Goal: Task Accomplishment & Management: Manage account settings

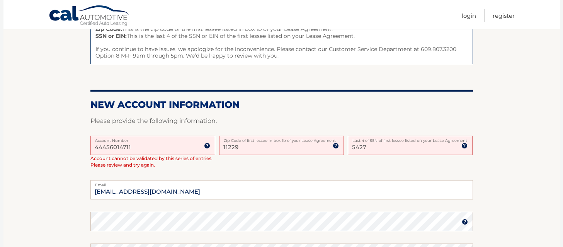
scroll to position [141, 0]
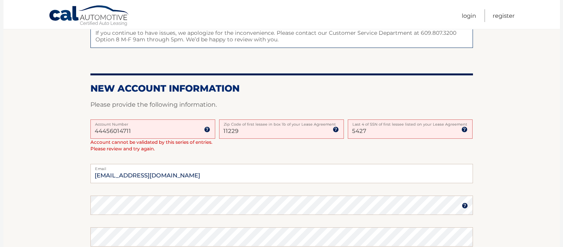
drag, startPoint x: 167, startPoint y: 130, endPoint x: 77, endPoint y: 128, distance: 89.6
click at [77, 128] on section "One or more fields have an error. Some things to keep in mind when creating you…" at bounding box center [281, 158] width 556 height 409
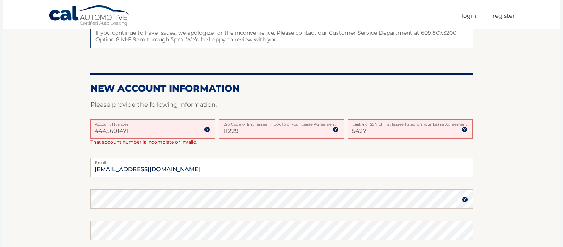
type input "44456014711"
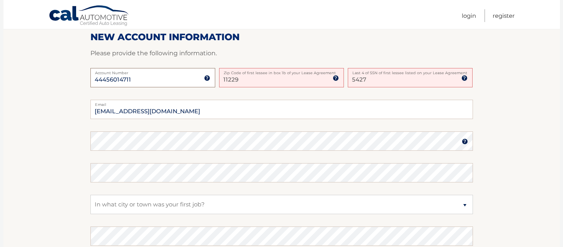
scroll to position [196, 0]
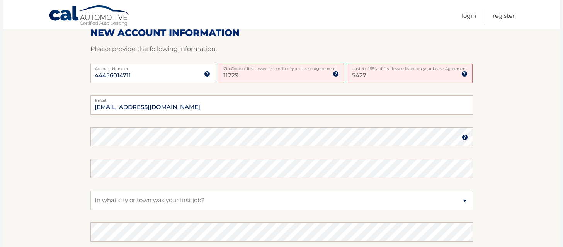
click at [129, 136] on div "Password" at bounding box center [281, 136] width 382 height 19
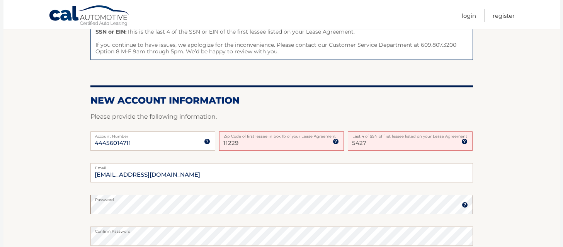
scroll to position [202, 0]
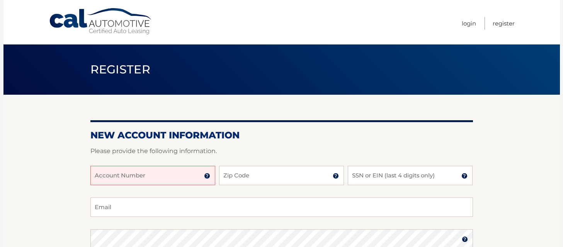
scroll to position [6, 0]
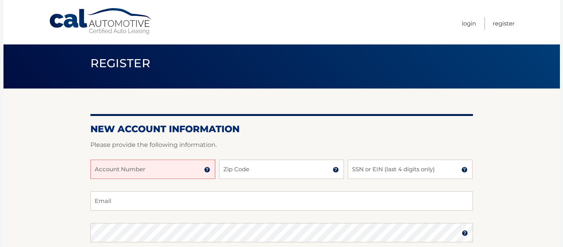
click at [172, 166] on input "Account Number" at bounding box center [152, 169] width 125 height 19
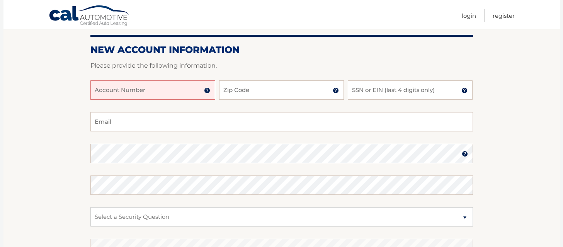
scroll to position [99, 0]
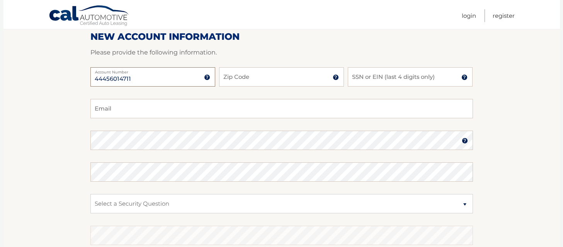
type input "44456014711"
type input "11229"
click at [364, 73] on input "SSN or EIN (last 4 digits only)" at bounding box center [410, 76] width 125 height 19
type input "5427"
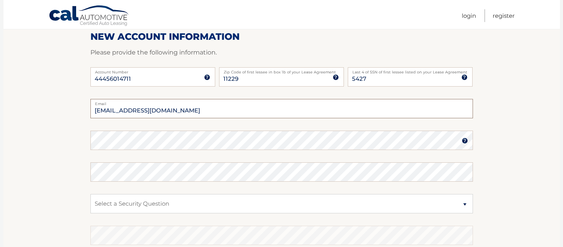
type input "taliakohananu2003@gmail.com"
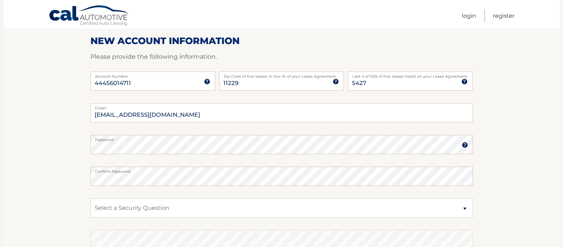
scroll to position [102, 0]
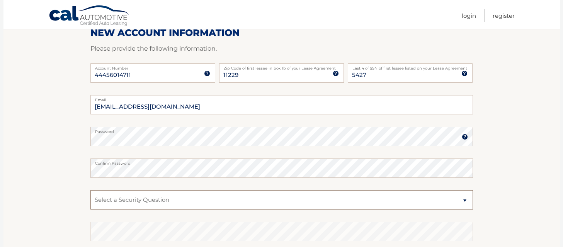
select select "4"
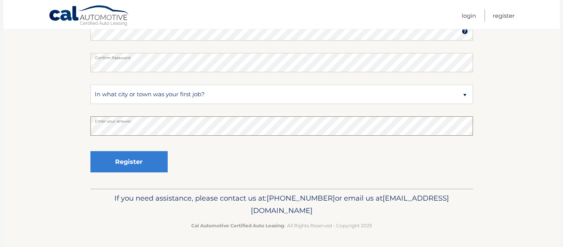
scroll to position [207, 0]
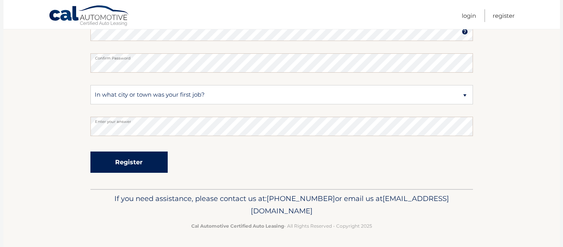
click at [138, 165] on button "Register" at bounding box center [128, 161] width 77 height 21
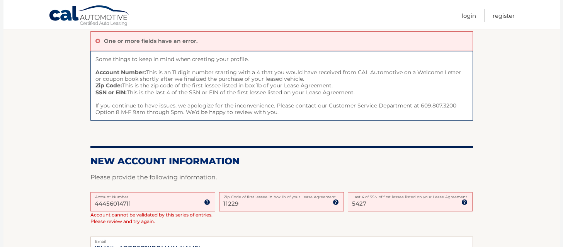
scroll to position [68, 0]
click at [379, 206] on input "5427" at bounding box center [410, 201] width 125 height 19
type input "5"
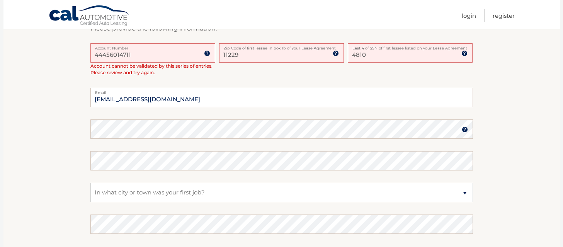
scroll to position [218, 0]
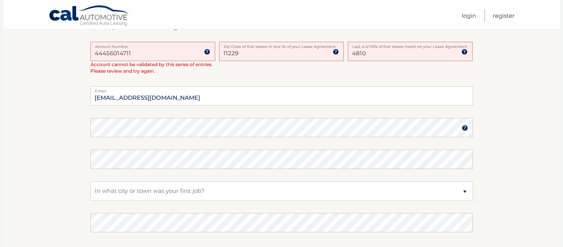
type input "4810"
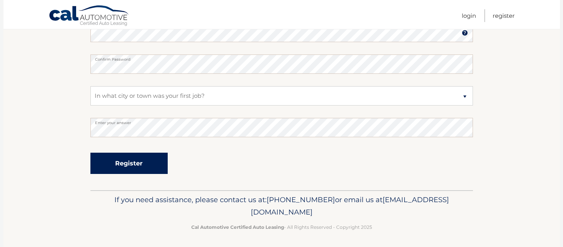
scroll to position [313, 0]
click at [142, 155] on button "Register" at bounding box center [128, 163] width 77 height 21
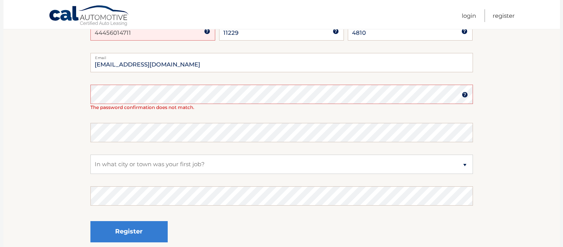
scroll to position [171, 0]
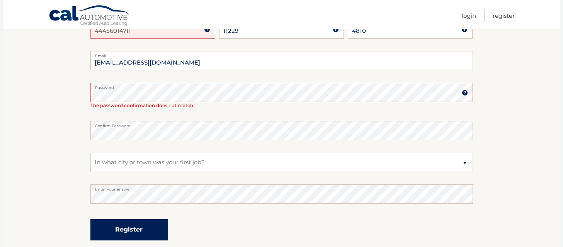
click at [134, 228] on button "Register" at bounding box center [128, 229] width 77 height 21
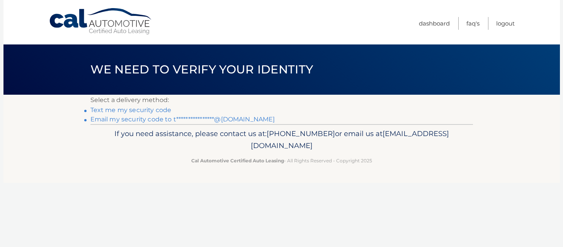
click at [132, 120] on link "**********" at bounding box center [182, 119] width 185 height 7
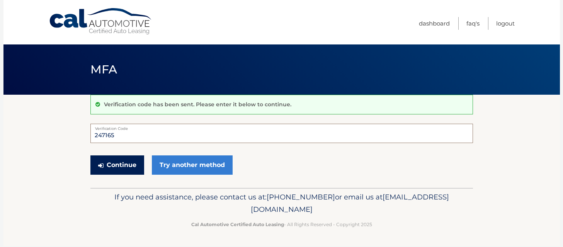
type input "247165"
click at [133, 167] on button "Continue" at bounding box center [117, 164] width 54 height 19
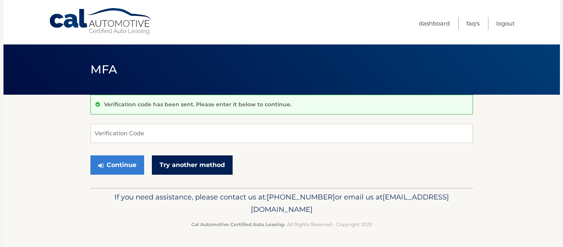
click at [189, 167] on link "Try another method" at bounding box center [192, 164] width 81 height 19
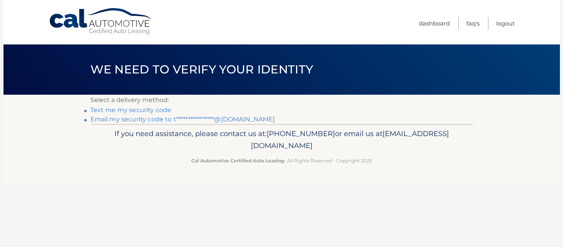
click at [117, 108] on link "Text me my security code" at bounding box center [130, 109] width 81 height 7
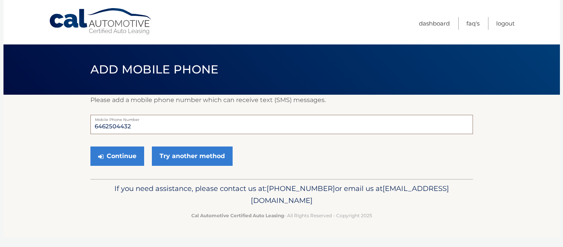
drag, startPoint x: 143, startPoint y: 122, endPoint x: 139, endPoint y: 124, distance: 4.8
click at [139, 124] on input "6462504432" at bounding box center [281, 124] width 382 height 19
type input "5163130106"
click at [119, 157] on button "Continue" at bounding box center [117, 155] width 54 height 19
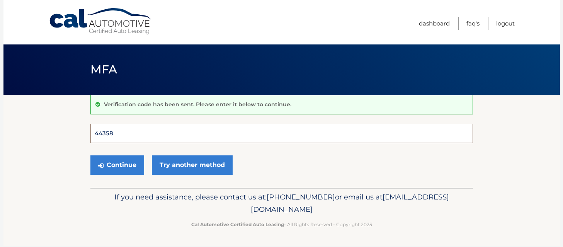
type input "443585"
click at [117, 165] on button "Continue" at bounding box center [117, 164] width 54 height 19
click at [124, 166] on button "Continue" at bounding box center [117, 164] width 54 height 19
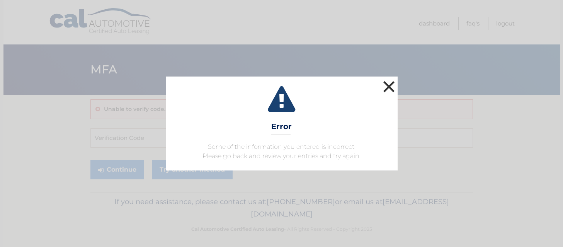
click at [387, 89] on button "×" at bounding box center [388, 86] width 15 height 15
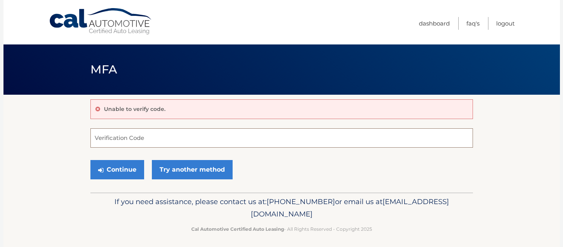
click at [158, 139] on input "Verification Code" at bounding box center [281, 137] width 382 height 19
click at [163, 175] on link "Try another method" at bounding box center [192, 169] width 81 height 19
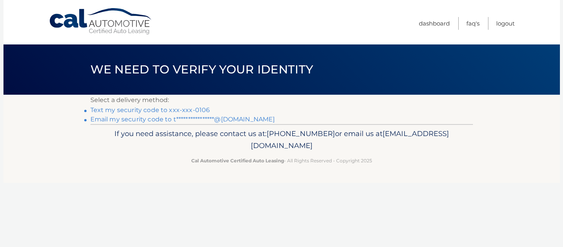
click at [162, 119] on link "**********" at bounding box center [182, 119] width 185 height 7
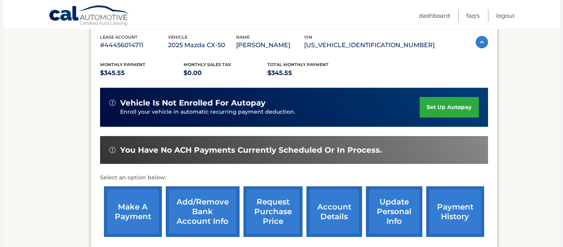
scroll to position [136, 0]
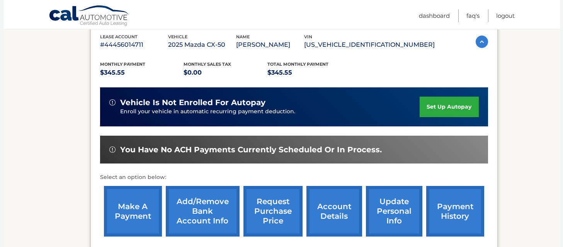
click at [447, 107] on link "set up autopay" at bounding box center [449, 107] width 59 height 20
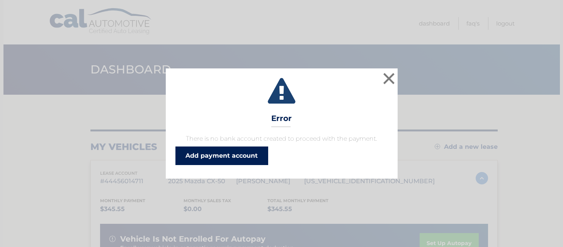
click at [257, 153] on link "Add payment account" at bounding box center [221, 155] width 93 height 19
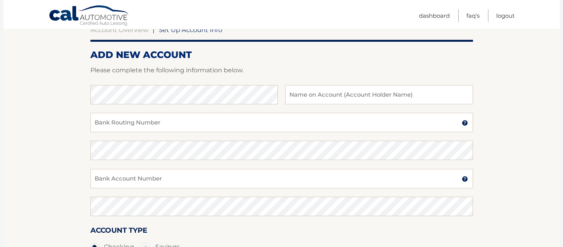
scroll to position [91, 0]
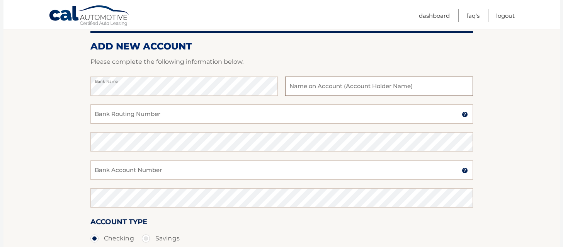
click at [316, 80] on input "text" at bounding box center [378, 85] width 187 height 19
type input "Talia Kohananu"
click at [261, 113] on input "Bank Routing Number" at bounding box center [281, 113] width 382 height 19
type input "021000021"
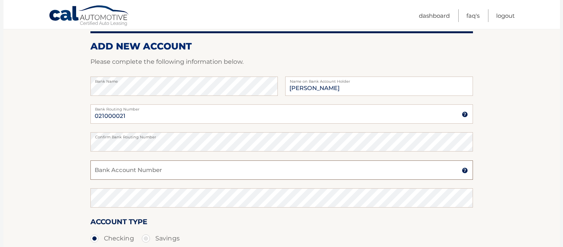
click at [158, 172] on input "Bank Account Number" at bounding box center [281, 169] width 382 height 19
type input "755529333"
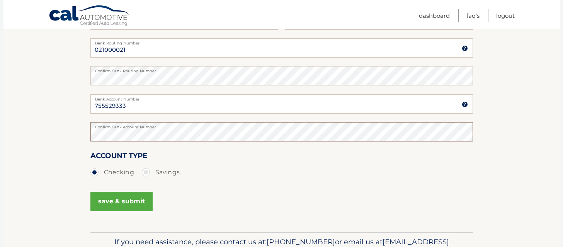
scroll to position [182, 0]
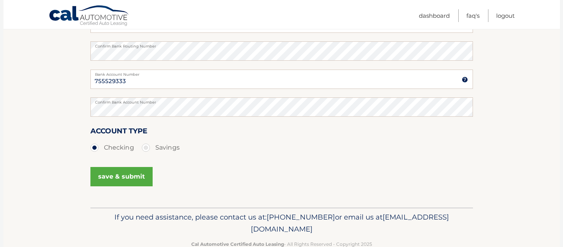
click at [131, 173] on button "save & submit" at bounding box center [121, 176] width 62 height 19
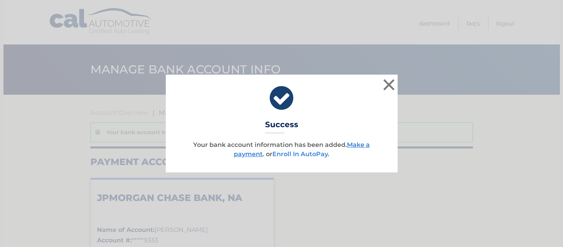
click at [301, 153] on link "Enroll In AutoPay" at bounding box center [299, 153] width 55 height 7
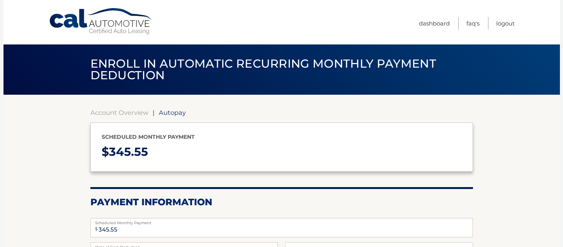
select select "MDE4MTExNDQtODNjMy00OWI3LTg3MGQtYjg3ZTE0Mzc2YjFm"
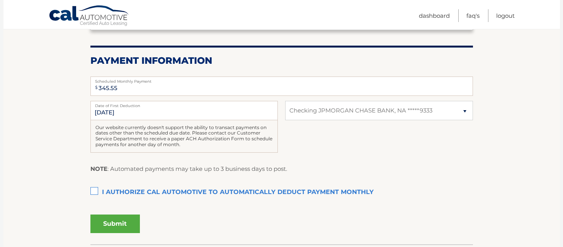
scroll to position [154, 0]
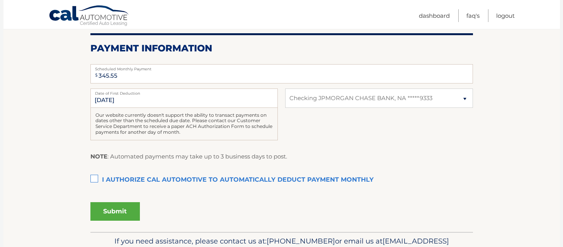
click at [94, 177] on label "I authorize cal automotive to automatically deduct payment monthly This checkbo…" at bounding box center [281, 179] width 382 height 15
click at [0, 0] on input "I authorize cal automotive to automatically deduct payment monthly This checkbo…" at bounding box center [0, 0] width 0 height 0
click at [124, 204] on button "Submit" at bounding box center [114, 211] width 49 height 19
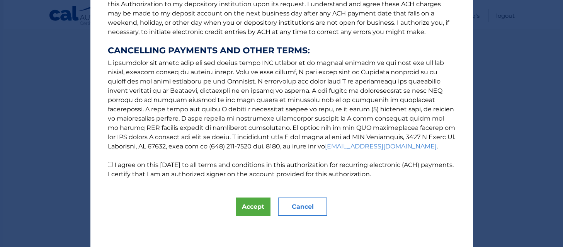
scroll to position [118, 0]
click at [244, 201] on button "Accept" at bounding box center [253, 206] width 35 height 19
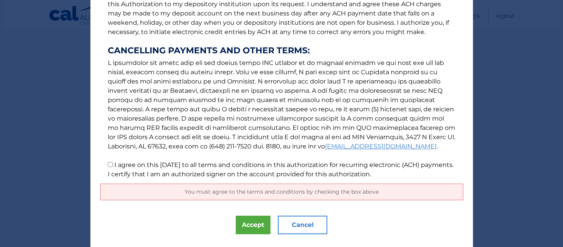
click at [110, 165] on input "I agree on this [DATE] to all terms and conditions in this authorization for re…" at bounding box center [110, 164] width 5 height 5
checkbox input "true"
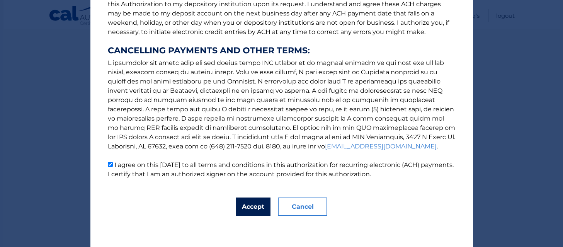
click at [248, 200] on button "Accept" at bounding box center [253, 206] width 35 height 19
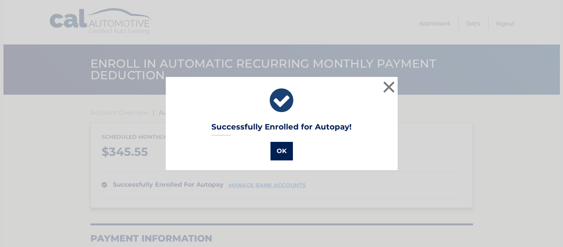
click at [285, 158] on button "OK" at bounding box center [281, 151] width 22 height 19
